Goal: Task Accomplishment & Management: Complete application form

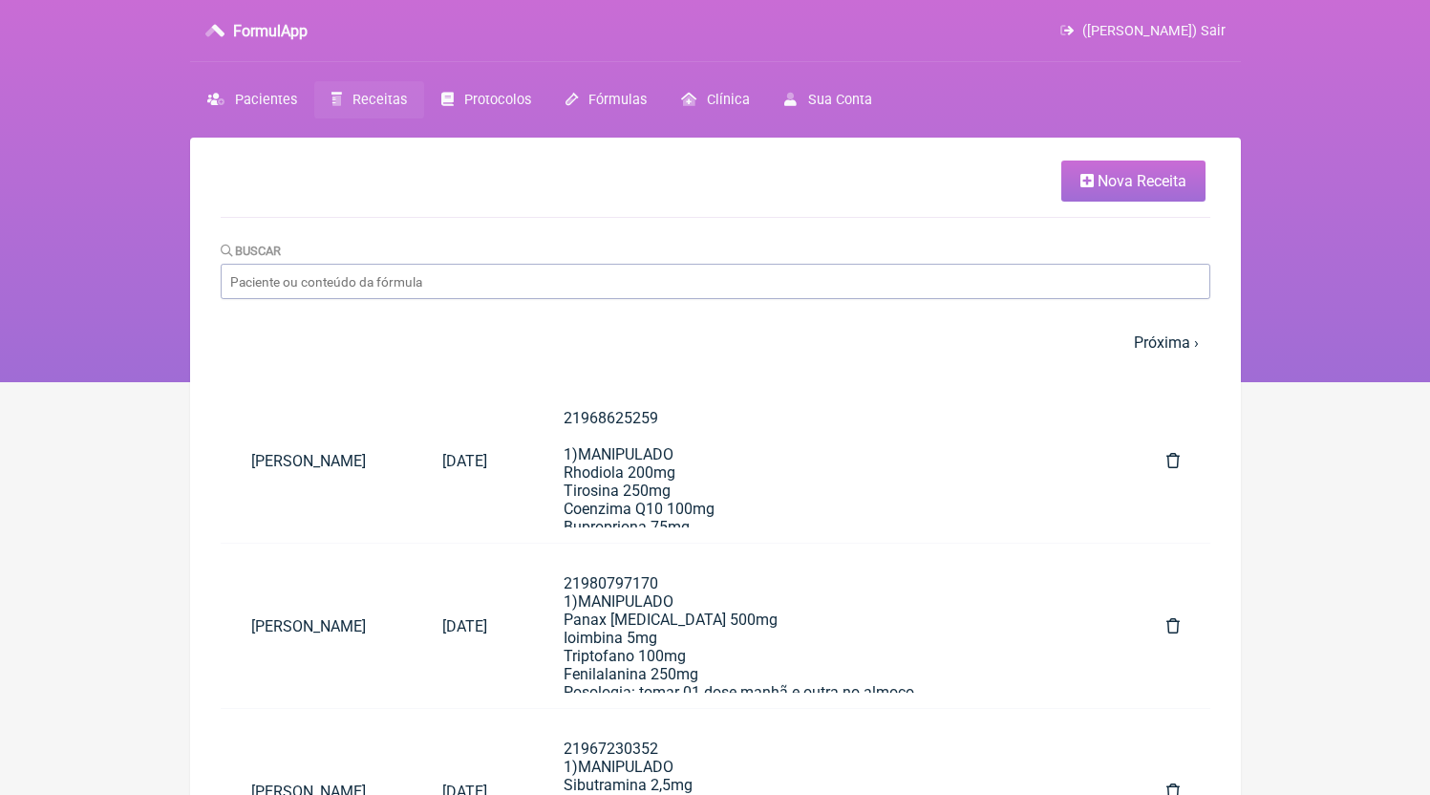
click at [1087, 169] on link "Nova Receita" at bounding box center [1133, 181] width 144 height 41
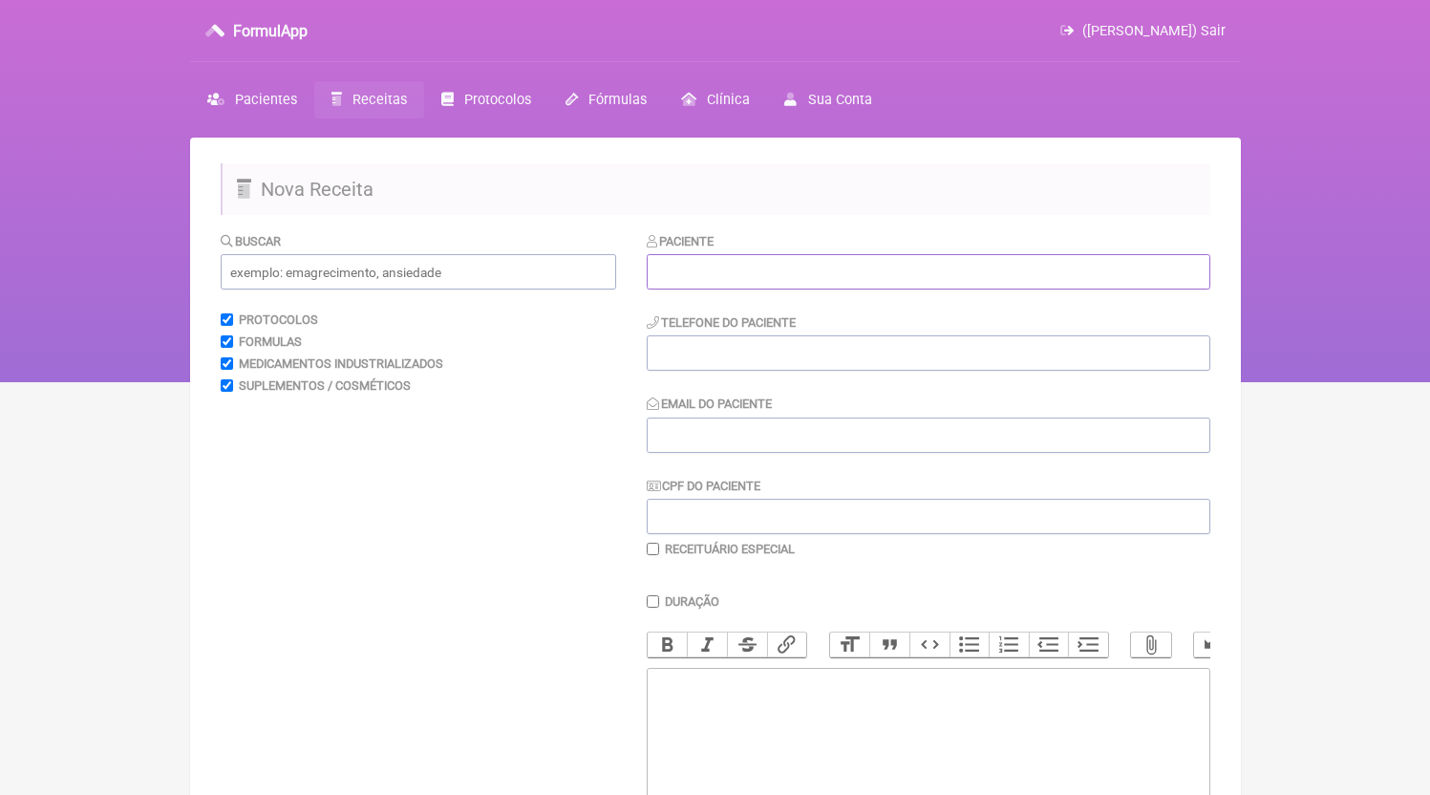
click at [818, 274] on input "text" at bounding box center [929, 271] width 564 height 35
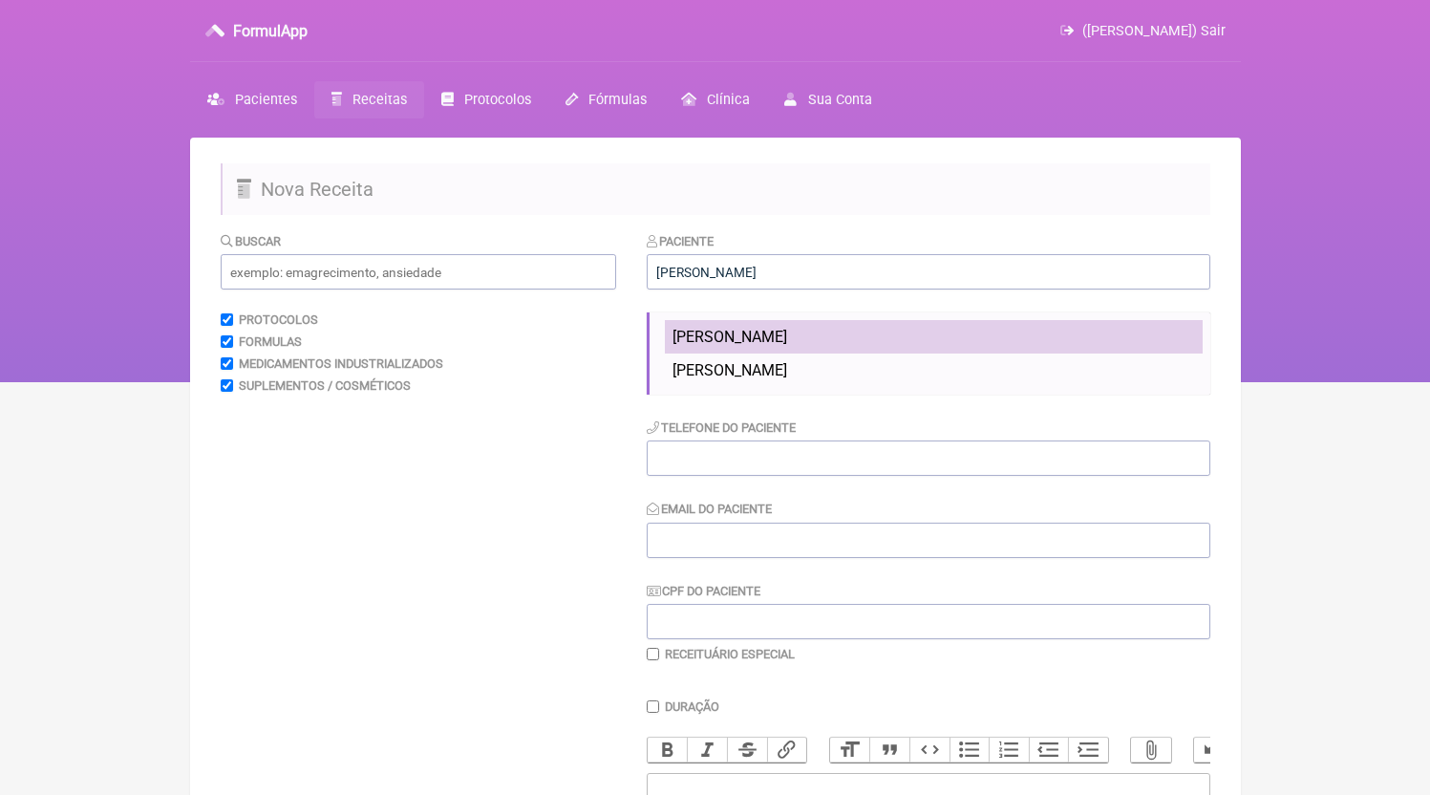
click at [814, 328] on li "[PERSON_NAME]" at bounding box center [934, 336] width 538 height 33
type input "[PERSON_NAME]"
type input "21981770114"
type input "[EMAIL_ADDRESS][DOMAIN_NAME]"
click at [775, 323] on li "[PERSON_NAME]" at bounding box center [934, 336] width 538 height 33
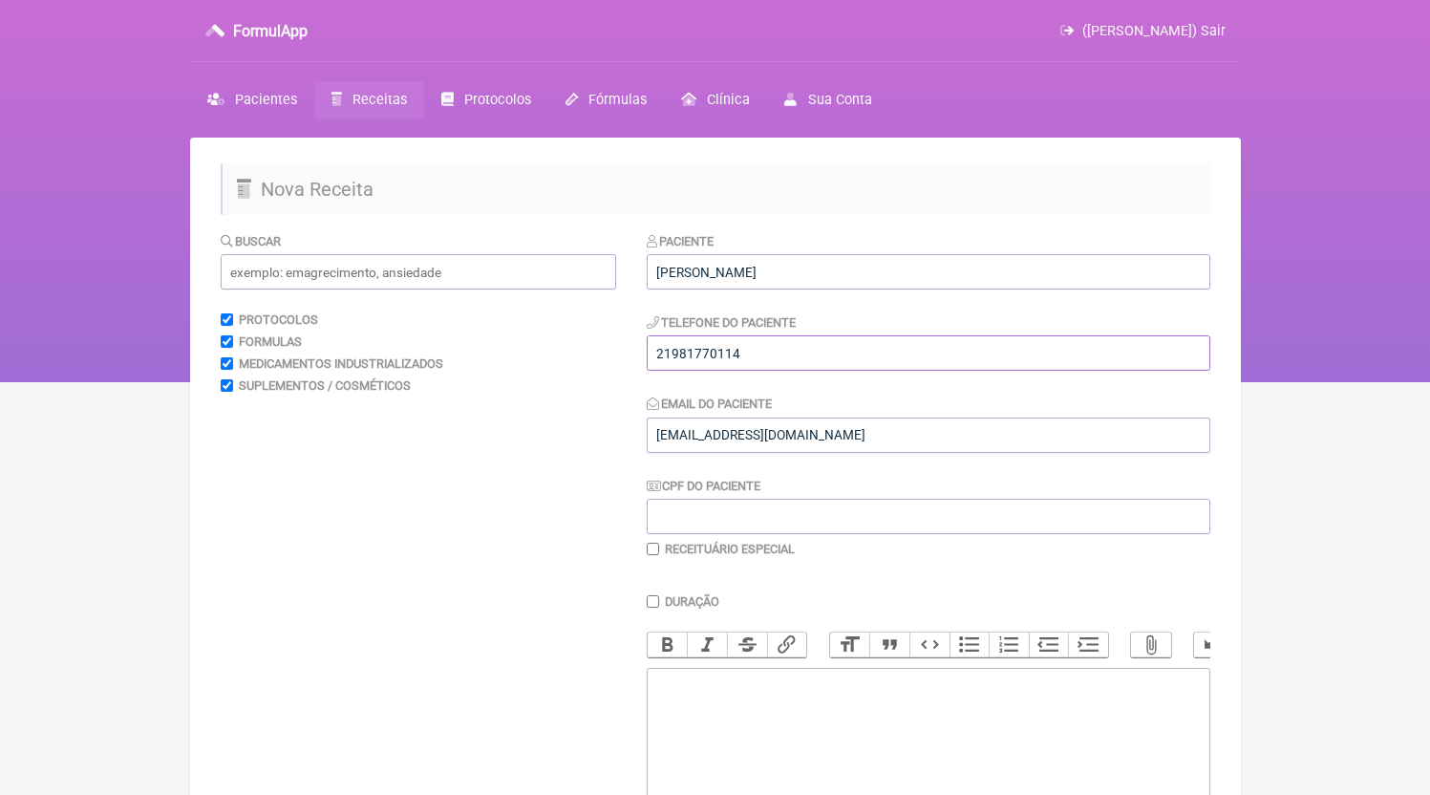
click at [763, 357] on input "21981770114" at bounding box center [929, 352] width 564 height 35
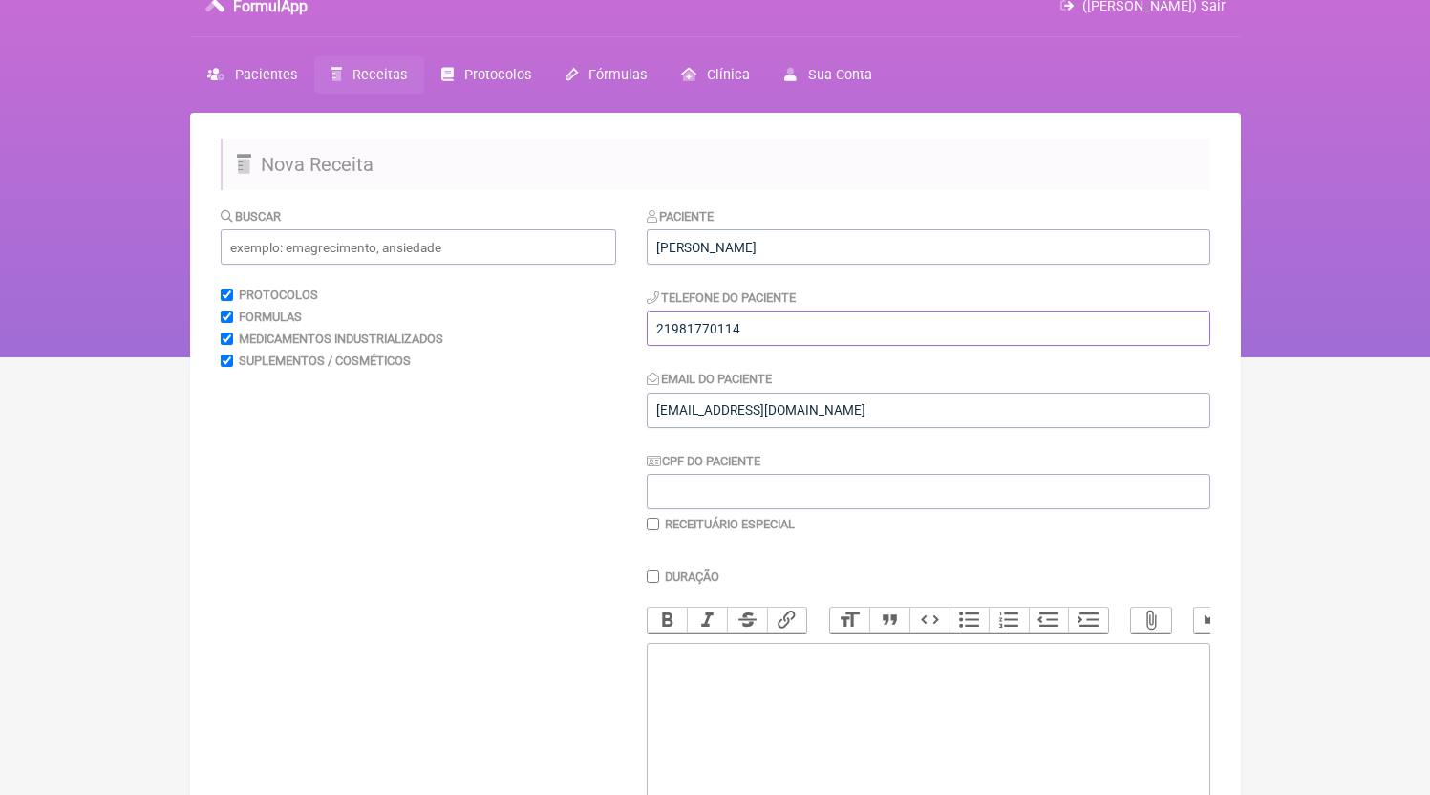
drag, startPoint x: 708, startPoint y: 337, endPoint x: 778, endPoint y: 329, distance: 70.3
click at [778, 329] on input "21981770114" at bounding box center [929, 327] width 564 height 35
click at [785, 770] on trix-editor at bounding box center [929, 757] width 564 height 229
paste trix-editor "<div>21981770114</div>"
paste trix-editor "<div>21981770114<br><br>21981770114<br>1)MANIPULADO<br>Anastrozol 0,1mg<br>Poso…"
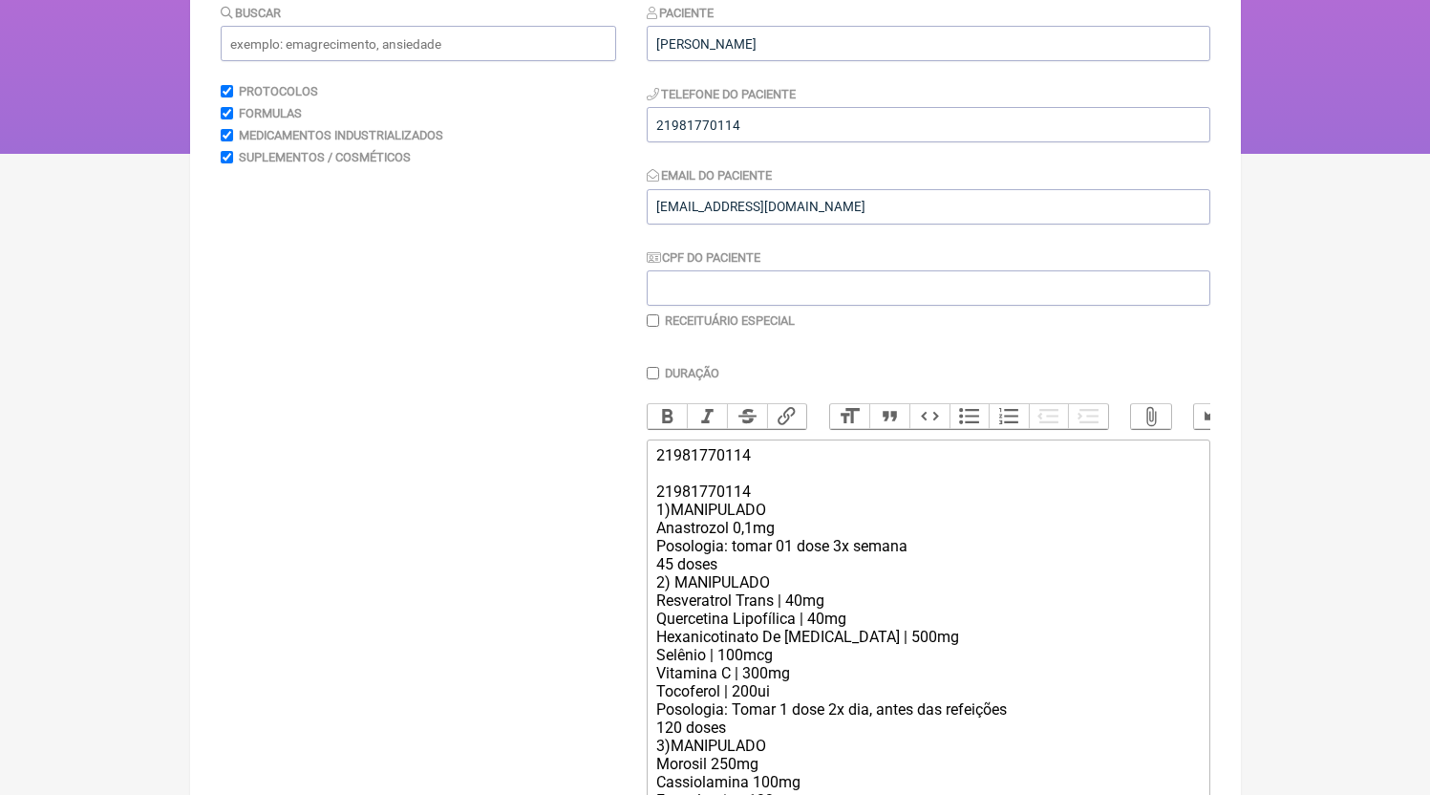
scroll to position [425, 0]
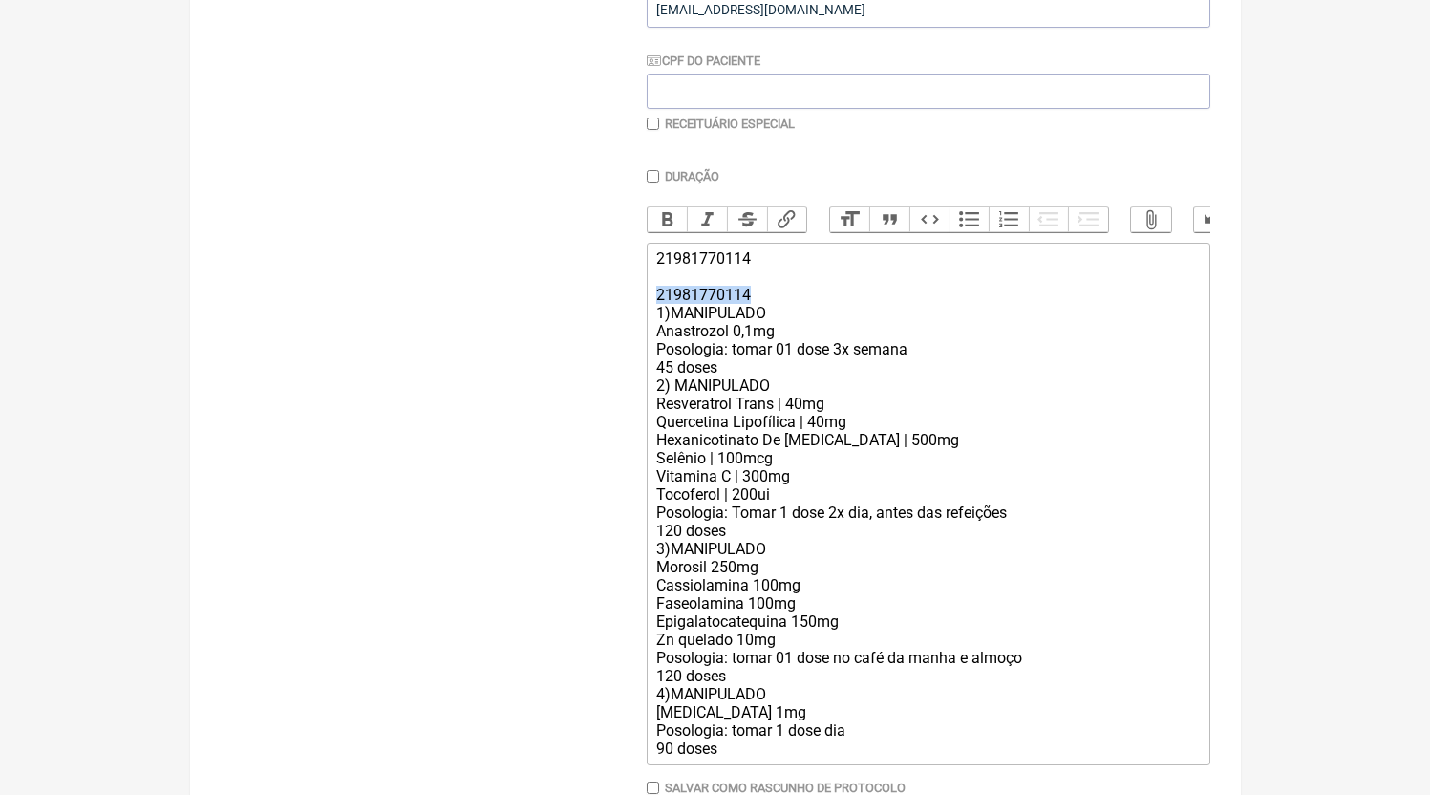
drag, startPoint x: 757, startPoint y: 319, endPoint x: 589, endPoint y: 314, distance: 167.3
click at [589, 314] on form "Buscar Protocolos Formulas Medicamentos Industrializados Suplementos / Cosmétic…" at bounding box center [716, 337] width 990 height 1062
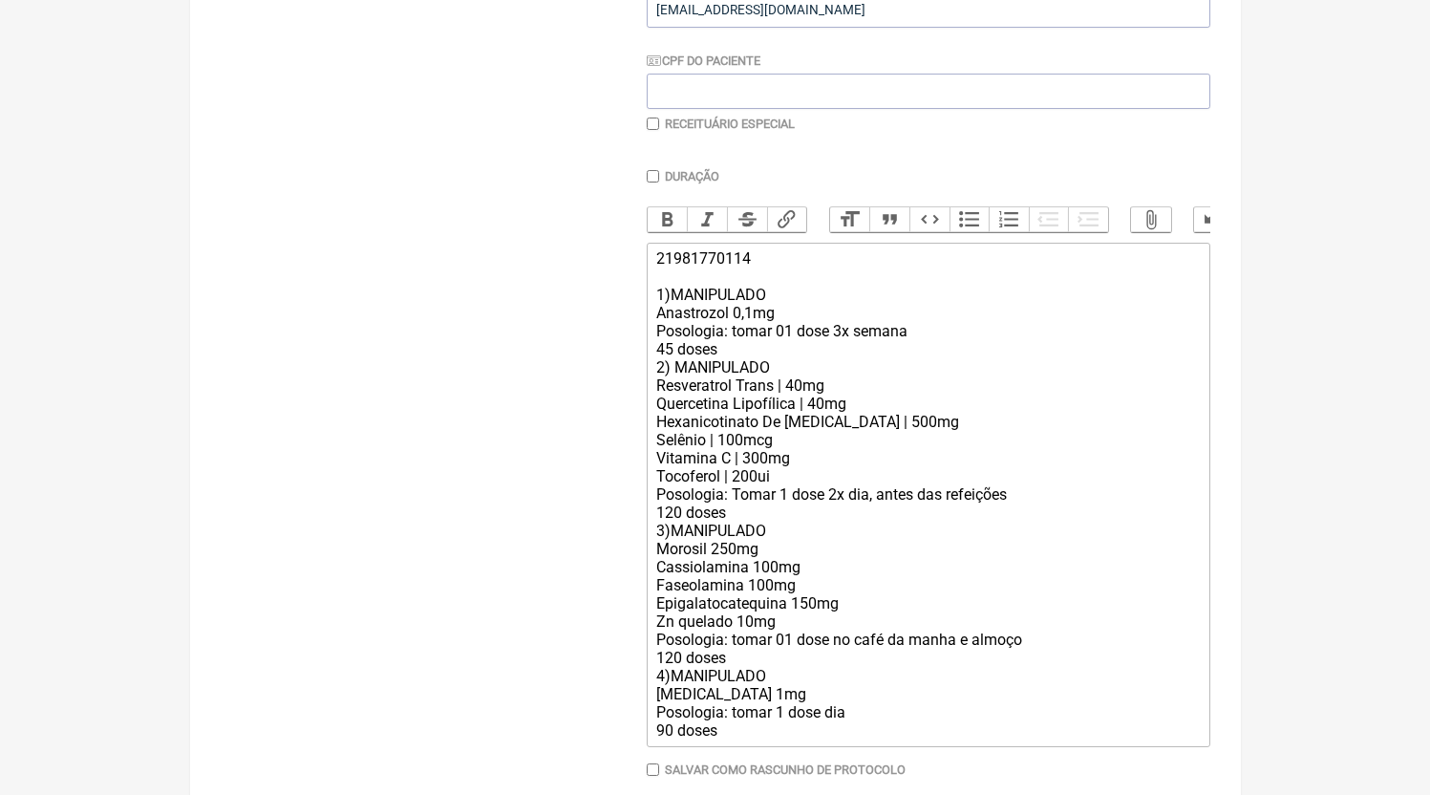
click at [762, 371] on div "21981770114 1)MANIPULADO Anastrozol 0,1mg Posologia: tomar 01 dose 3x semana 45…" at bounding box center [927, 494] width 543 height 490
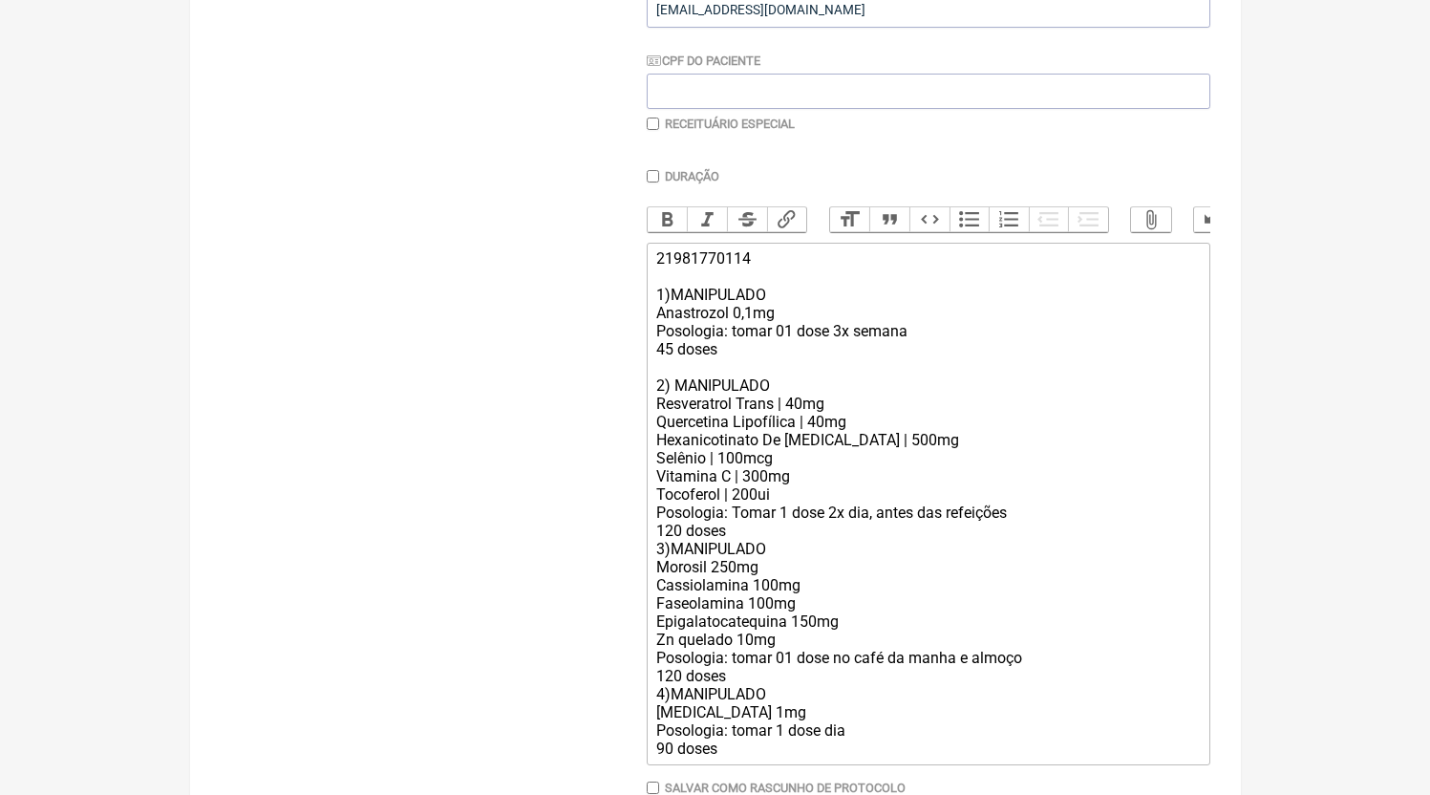
click at [844, 354] on div "21981770114 1)MANIPULADO Anastrozol 0,1mg Posologia: tomar 01 dose 3x semana 45…" at bounding box center [927, 503] width 543 height 508
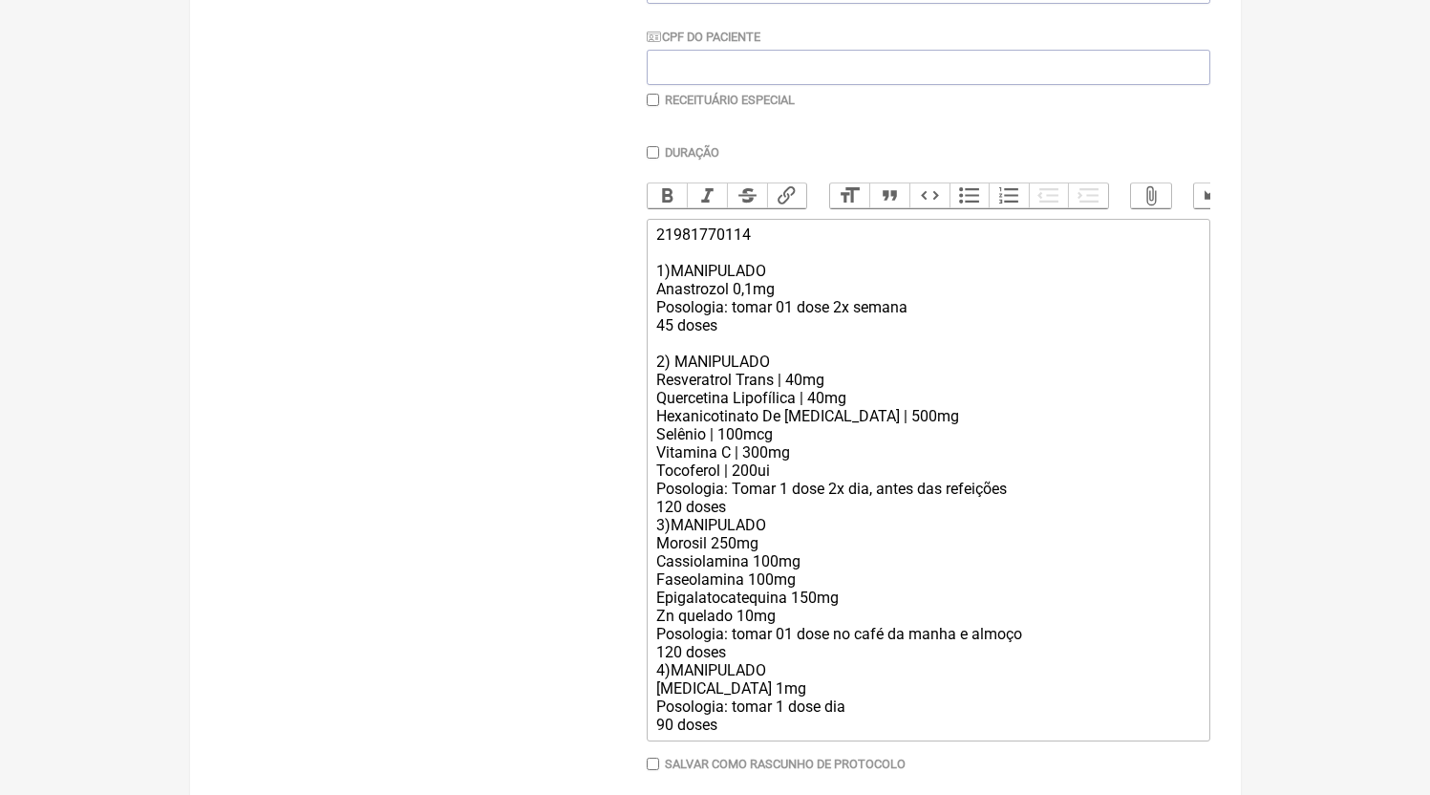
scroll to position [461, 0]
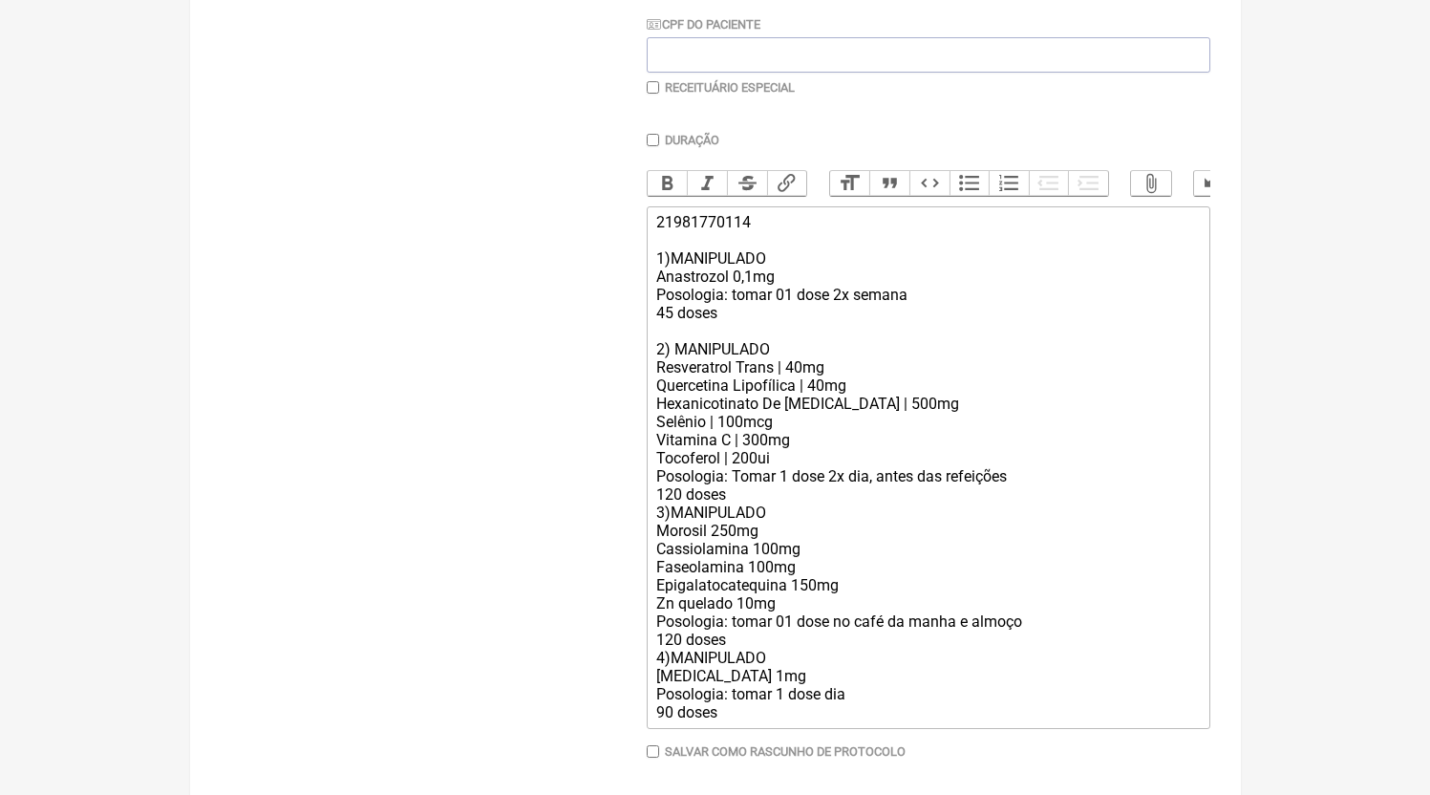
click at [768, 526] on div "21981770114 1)MANIPULADO Anastrozol 0,1mg Posologia: tomar 01 dose 2x semana 45…" at bounding box center [927, 467] width 543 height 508
click at [770, 522] on div "21981770114 1)MANIPULADO Anastrozol 0,1mg Posologia: tomar 01 dose 2x semana 45…" at bounding box center [927, 467] width 543 height 508
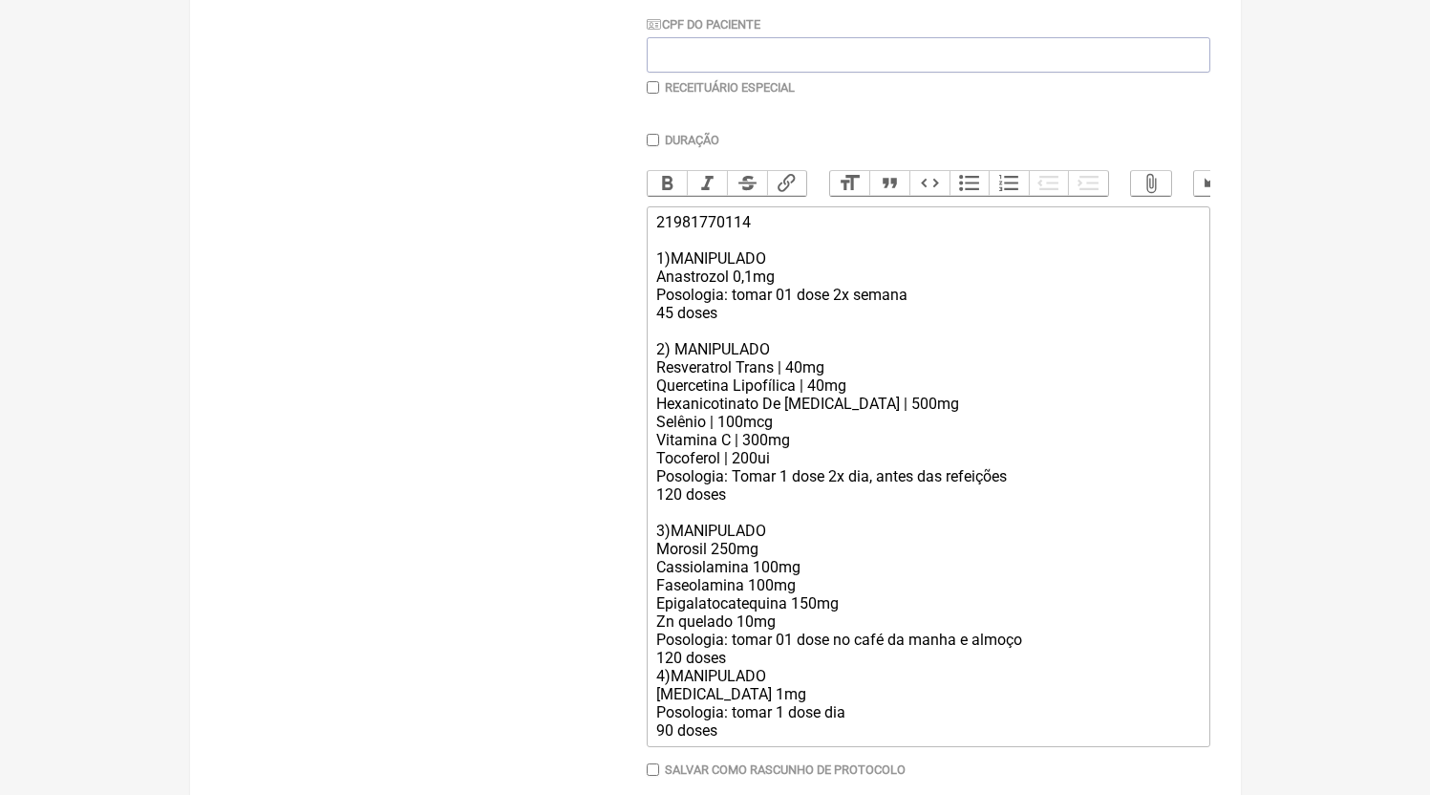
click at [810, 388] on div "21981770114 1)MANIPULADO Anastrozol 0,1mg Posologia: tomar 01 dose 2x semana 45…" at bounding box center [927, 476] width 543 height 526
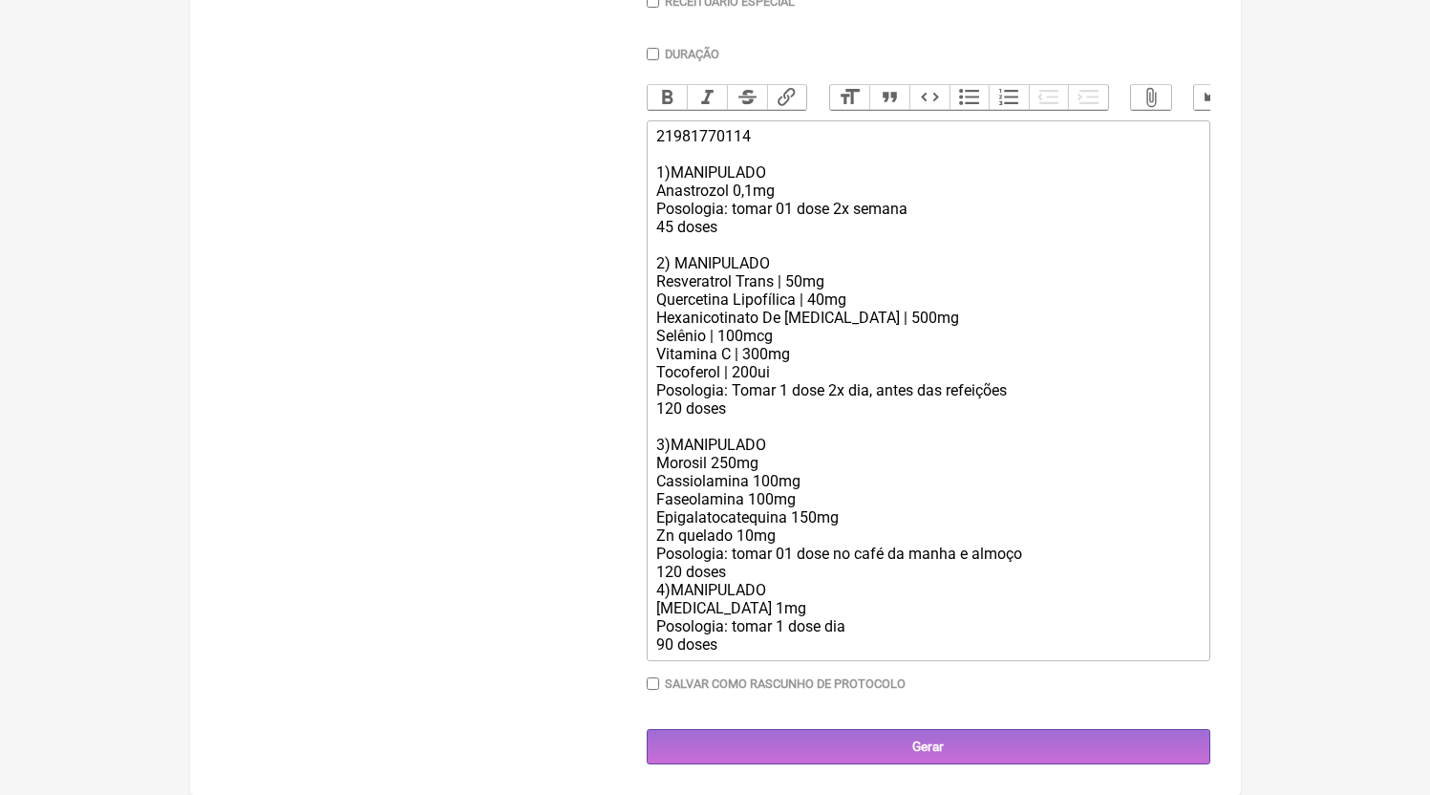
click at [757, 573] on div "21981770114 1)MANIPULADO Anastrozol 0,1mg Posologia: tomar 01 dose 2x semana 45…" at bounding box center [927, 390] width 543 height 526
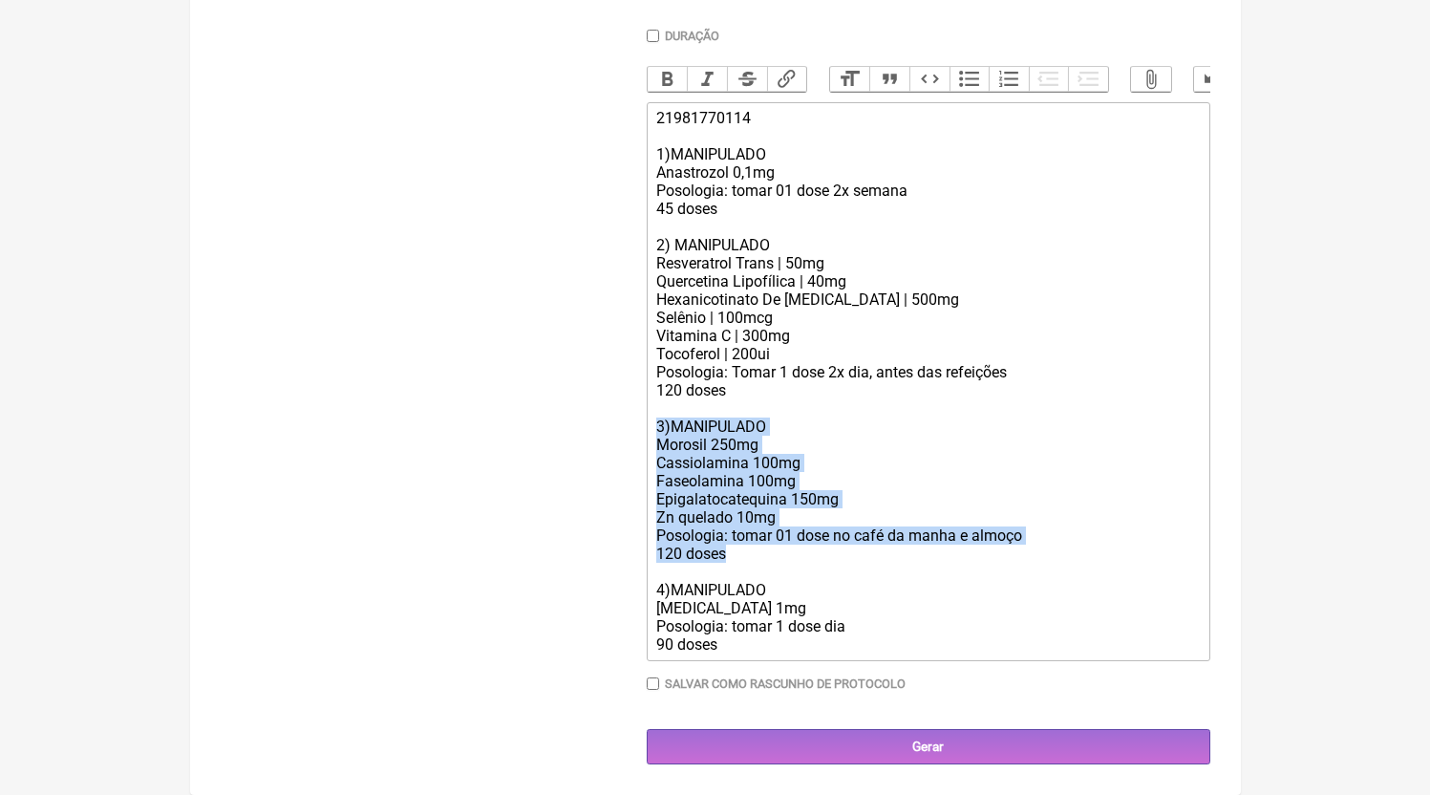
drag, startPoint x: 757, startPoint y: 571, endPoint x: 526, endPoint y: 445, distance: 262.5
click at [526, 445] on form "Buscar Protocolos Formulas Medicamentos Industrializados Suplementos / Cosmétic…" at bounding box center [716, 215] width 990 height 1099
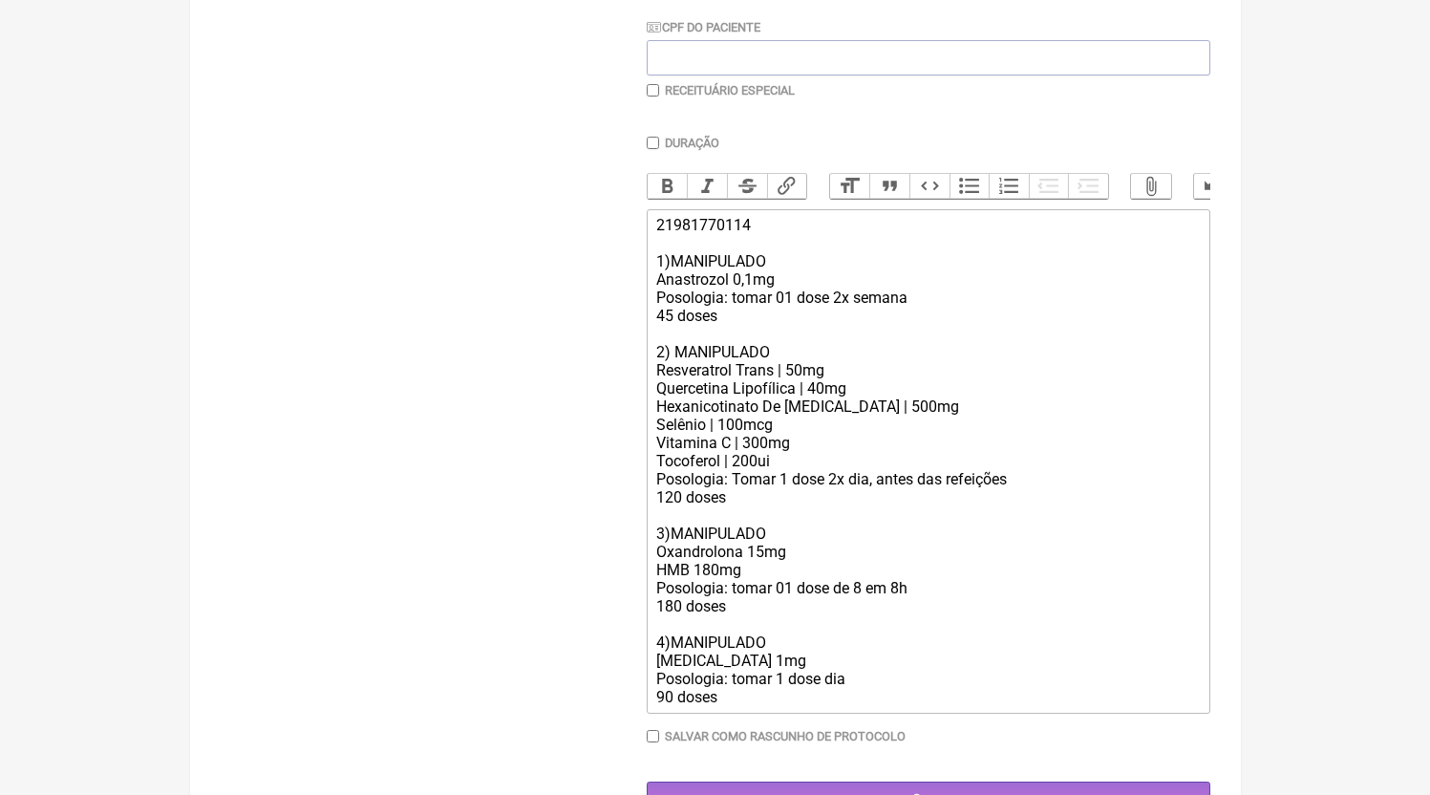
scroll to position [483, 0]
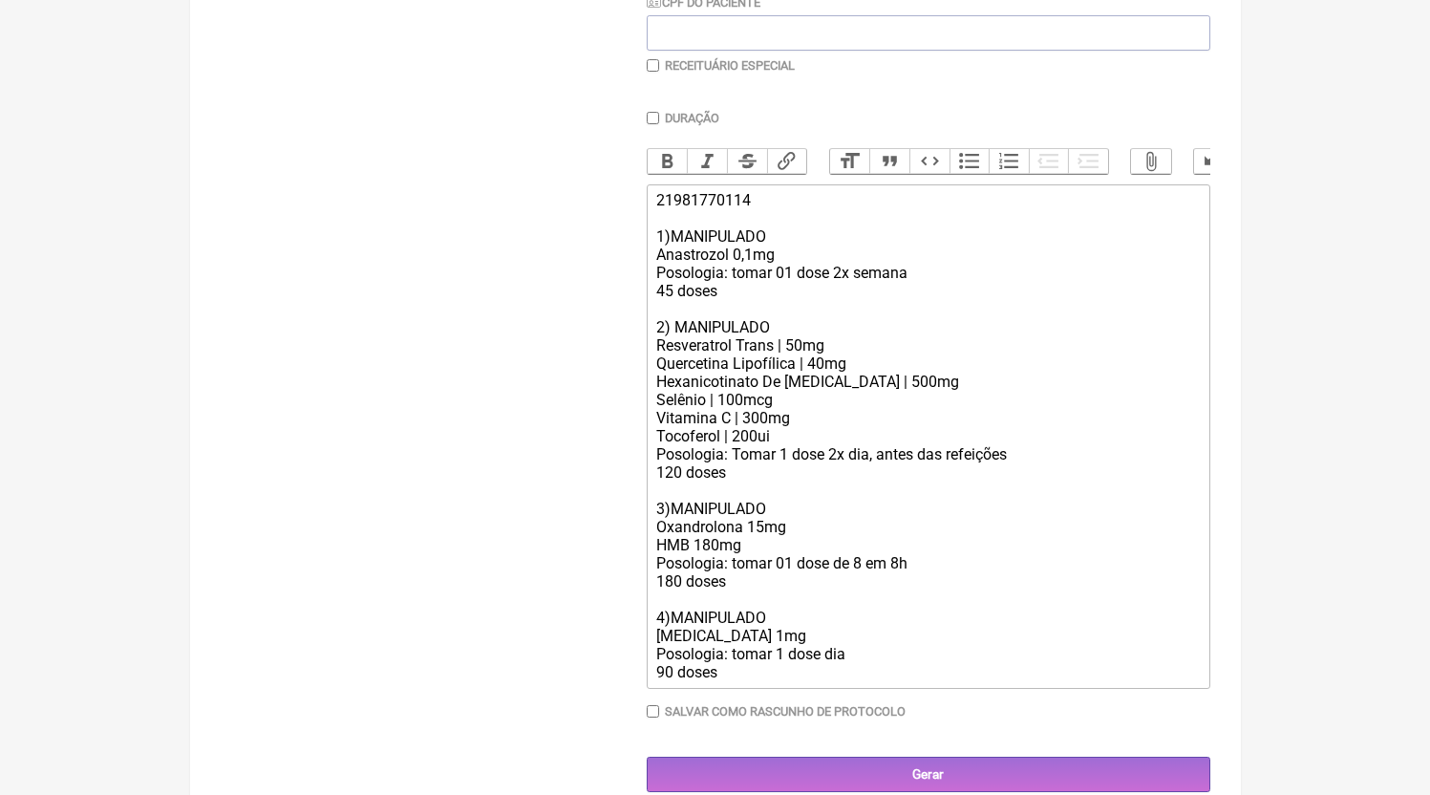
click at [732, 658] on div "21981770114 1)MANIPULADO Anastrozol 0,1mg Posologia: tomar 01 dose 2x semana 45…" at bounding box center [927, 436] width 543 height 490
click at [670, 605] on div "21981770114 1)MANIPULADO Anastrozol 0,1mg Posologia: tomar 01 dose 2x semana 45…" at bounding box center [927, 436] width 543 height 490
click at [673, 492] on div "21981770114 1)MANIPULADO Anastrozol 0,1mg Posologia: tomar 01 dose 2x semana 45…" at bounding box center [927, 436] width 543 height 490
click at [678, 602] on div "21981770114 1)MANIPULADO Anastrozol 0,1mg Posologia: tomar 01 dose 2x semana 45…" at bounding box center [927, 436] width 543 height 490
drag, startPoint x: 678, startPoint y: 606, endPoint x: 650, endPoint y: 601, distance: 29.1
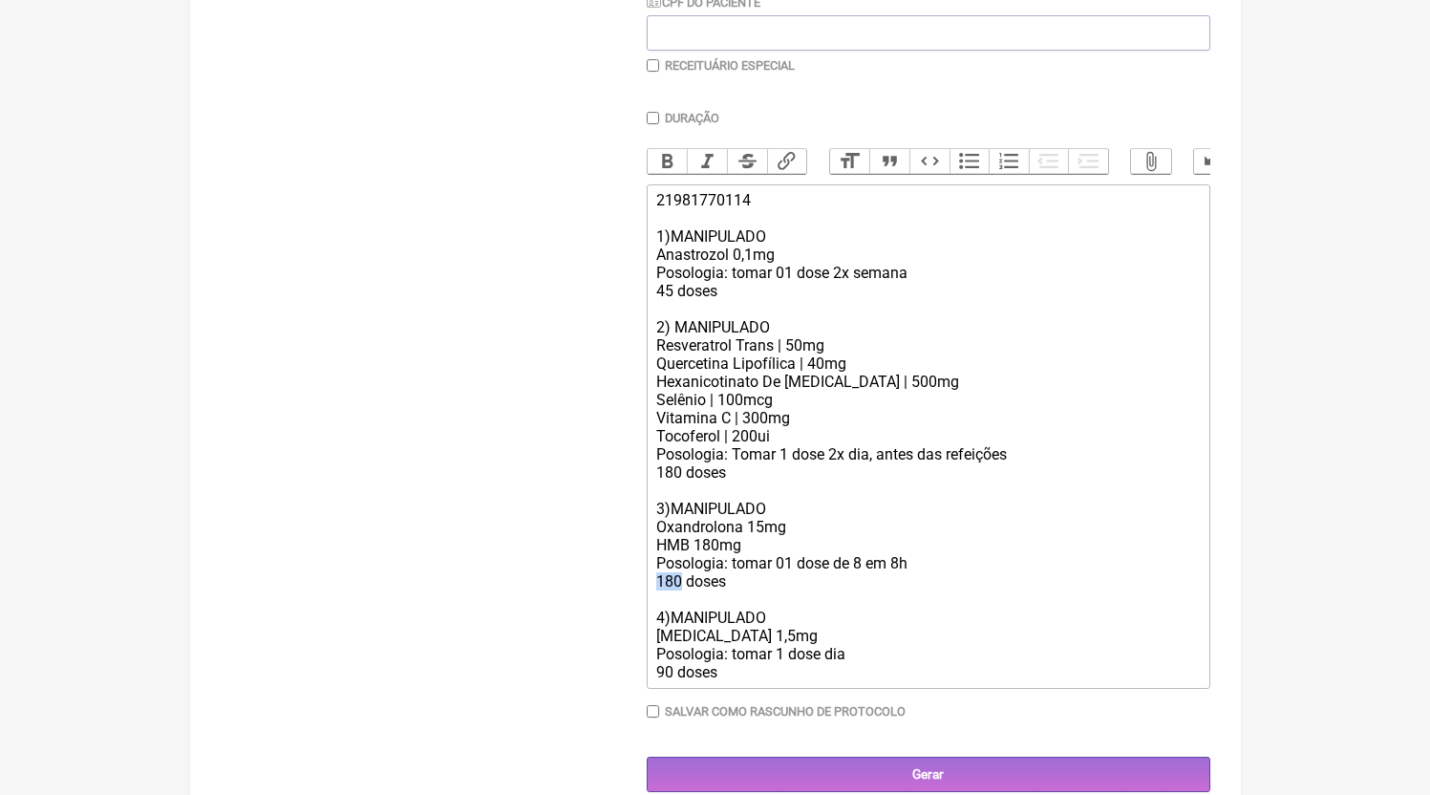
click at [650, 601] on trix-editor "21981770114 1)MANIPULADO Anastrozol 0,1mg Posologia: tomar 01 dose 2x semana 45…" at bounding box center [929, 436] width 564 height 504
click at [960, 603] on div "21981770114 1)MANIPULADO Anastrozol 0,1mg Posologia: tomar 01 dose 2x semana 45…" at bounding box center [927, 436] width 543 height 490
click at [955, 583] on div "21981770114 1)MANIPULADO Anastrozol 0,1mg Posologia: tomar 01 dose 2x semana 45…" at bounding box center [927, 436] width 543 height 490
type trix-editor "<div>21981770114<br><br>1)MANIPULADO<br>Anastrozol 0,1mg<br>Posologia: tomar 01…"
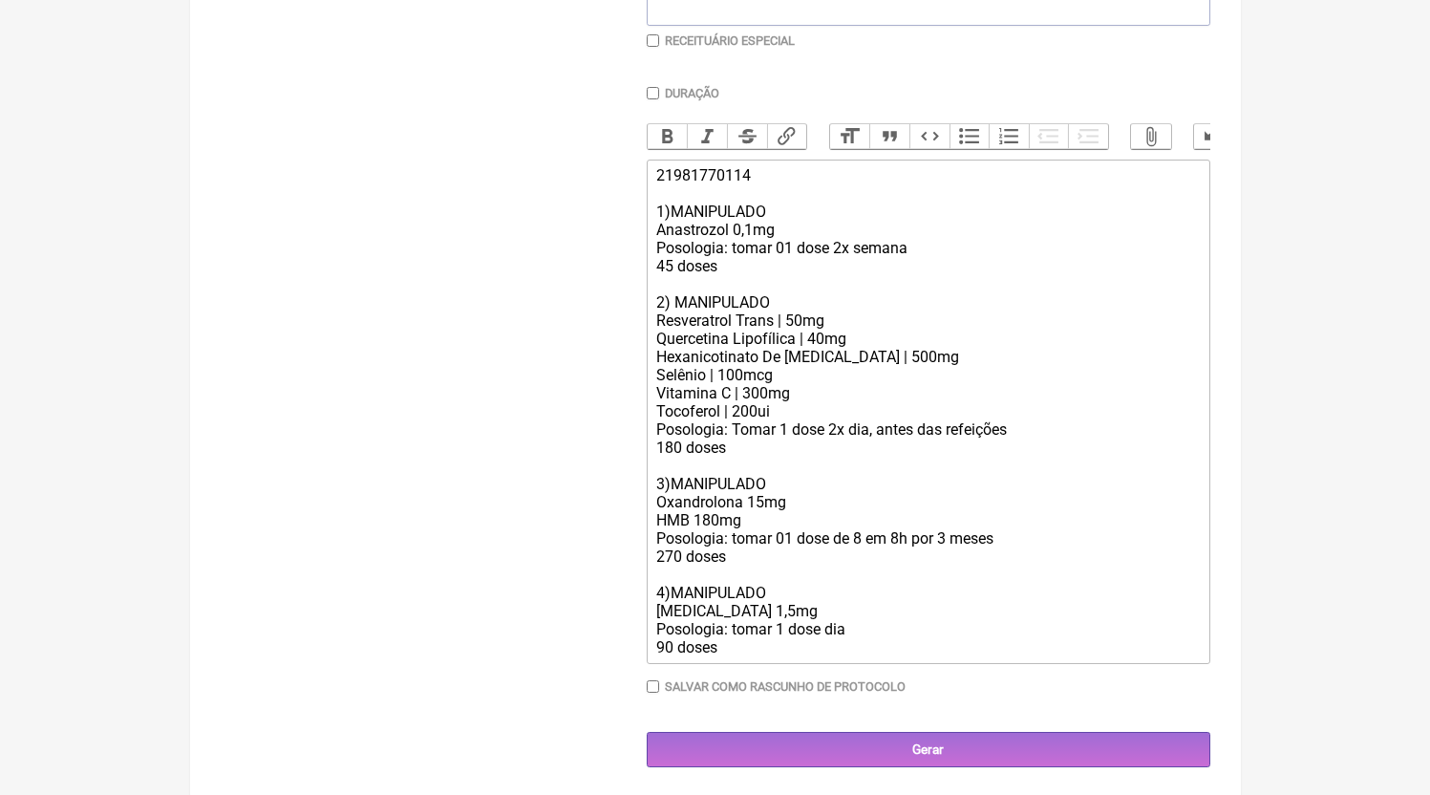
scroll to position [531, 0]
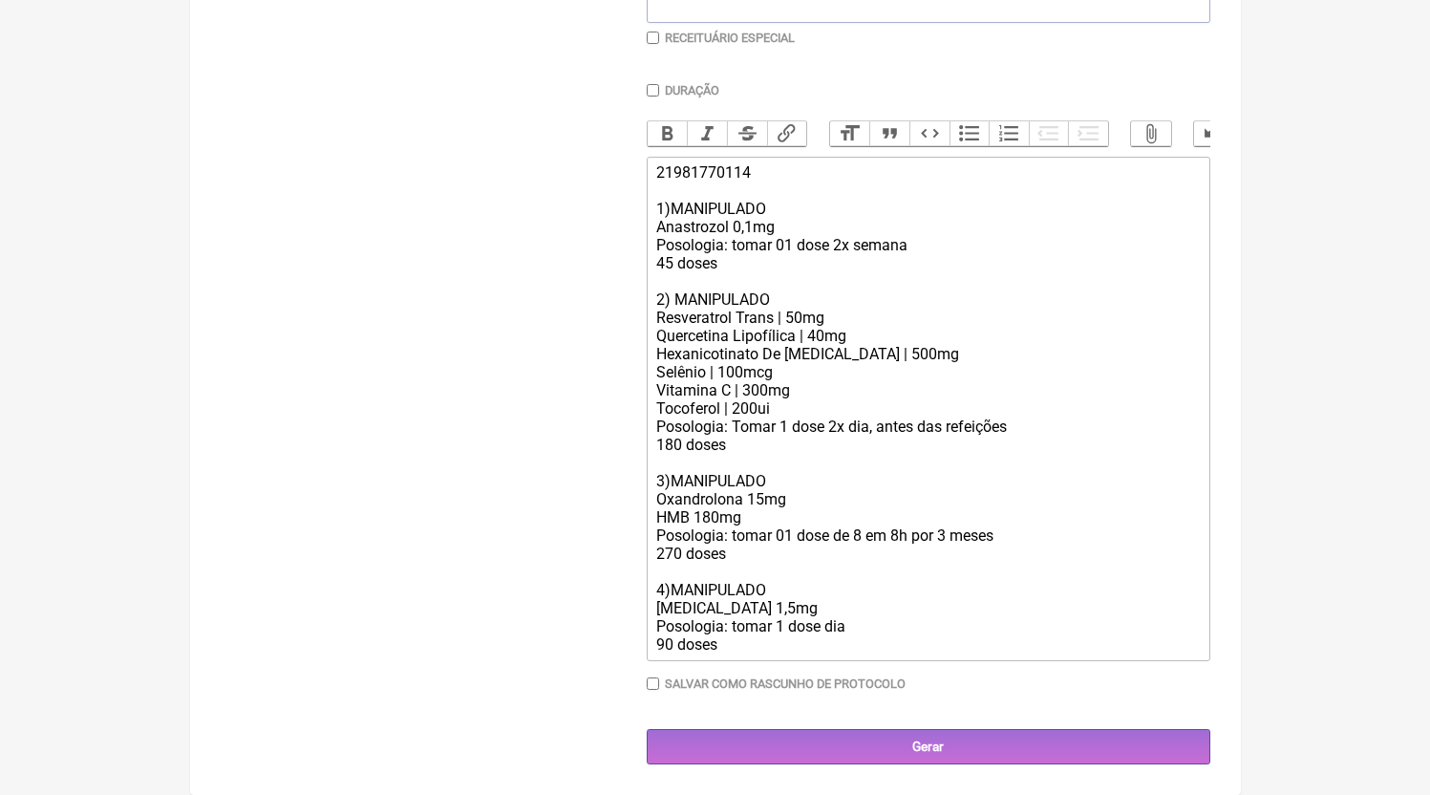
click at [728, 650] on div "21981770114 1)MANIPULADO Anastrozol 0,1mg Posologia: tomar 01 dose 2x semana 45…" at bounding box center [927, 408] width 543 height 490
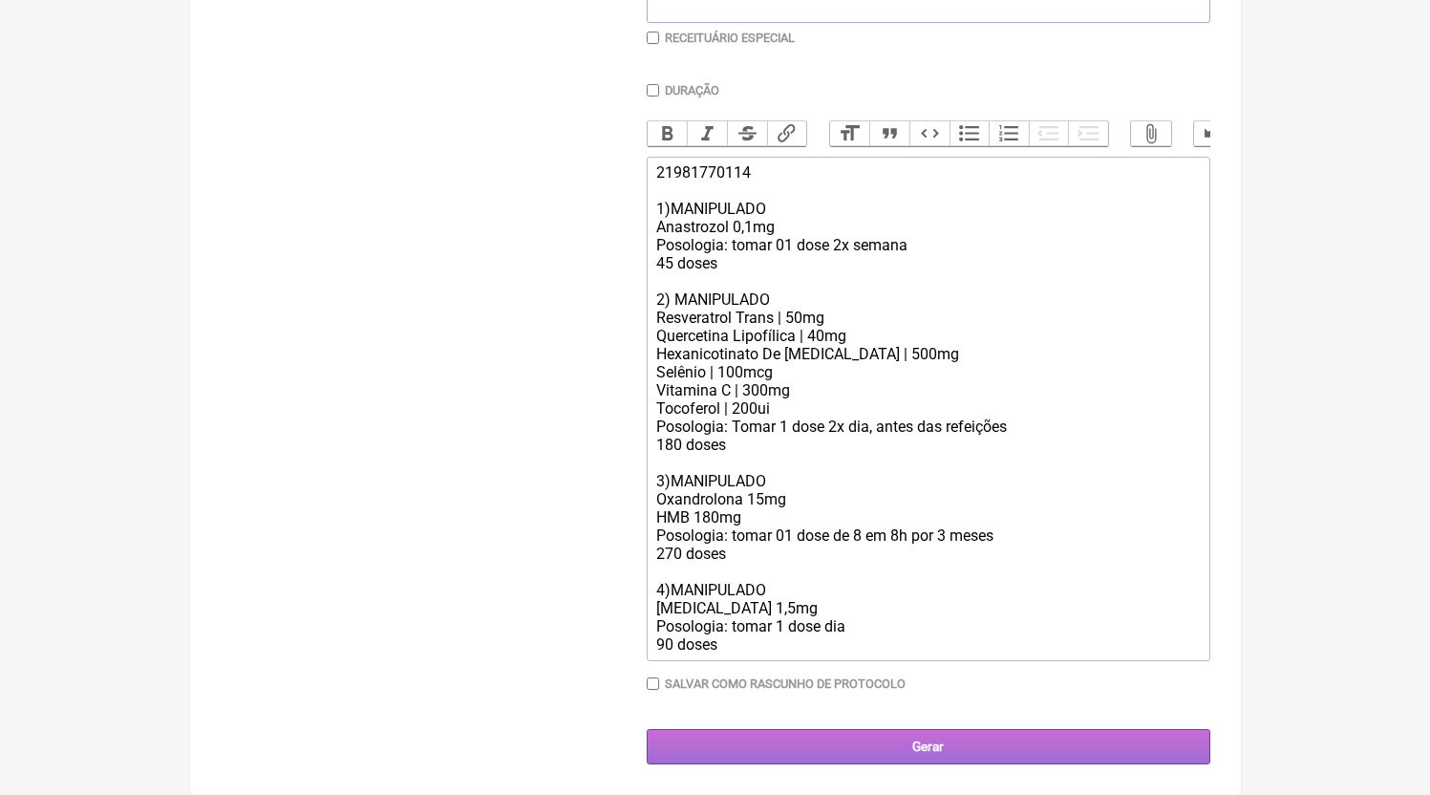
click at [819, 757] on input "Gerar" at bounding box center [929, 746] width 564 height 35
